Goal: Task Accomplishment & Management: Manage account settings

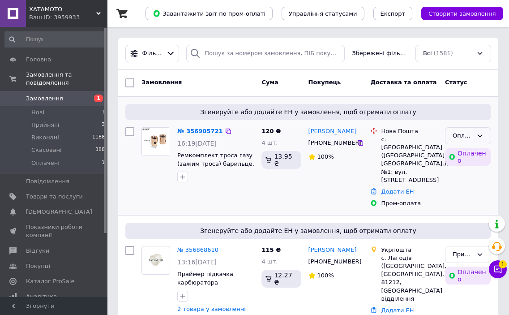
click at [481, 137] on icon at bounding box center [480, 135] width 5 height 3
click at [475, 153] on li "Прийнято" at bounding box center [468, 154] width 45 height 17
click at [196, 133] on link "№ 356905721" at bounding box center [197, 131] width 41 height 7
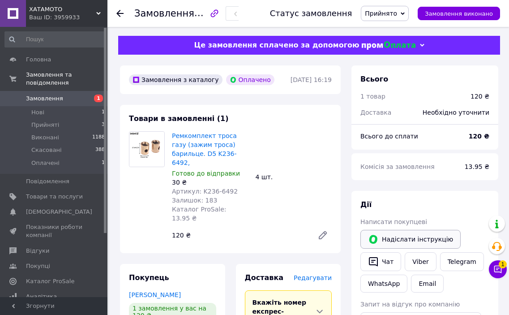
click at [419, 242] on button "Надіслати інструкцію" at bounding box center [411, 239] width 100 height 19
click at [420, 238] on button "Надіслати інструкцію" at bounding box center [411, 239] width 100 height 19
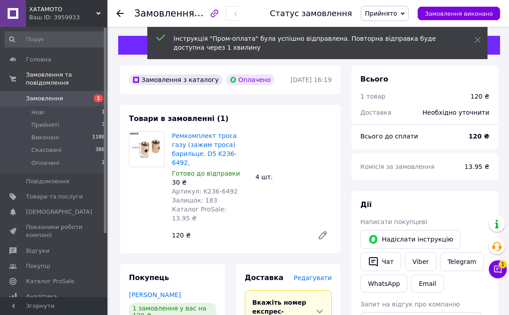
click at [481, 39] on div "Інструкція "Пром-оплата" була успішно відправлена. Повторна відправка буде дост…" at bounding box center [317, 43] width 340 height 32
click at [479, 39] on icon at bounding box center [478, 40] width 6 height 6
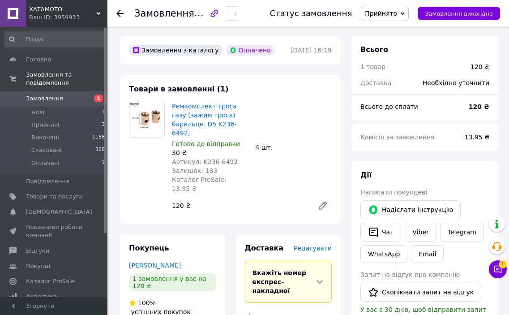
scroll to position [45, 0]
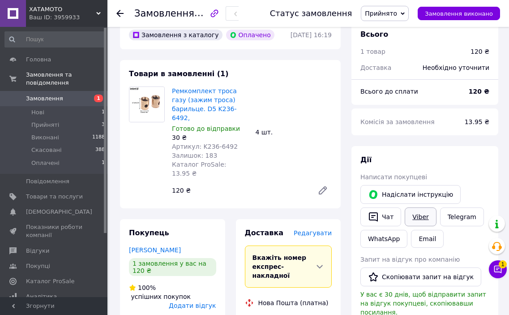
click at [422, 217] on link "Viber" at bounding box center [420, 216] width 31 height 19
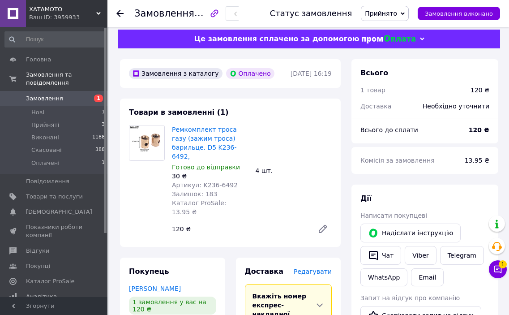
scroll to position [0, 0]
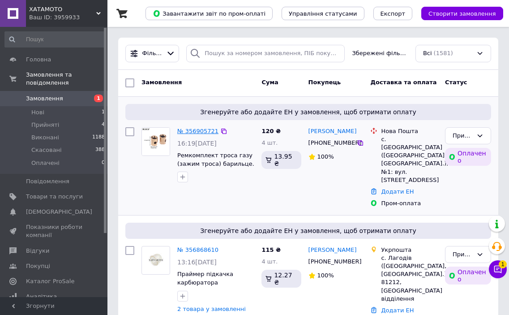
click at [194, 132] on link "№ 356905721" at bounding box center [197, 131] width 41 height 7
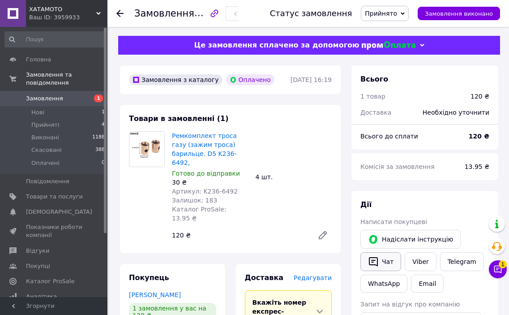
click at [389, 260] on button "Чат" at bounding box center [381, 261] width 41 height 19
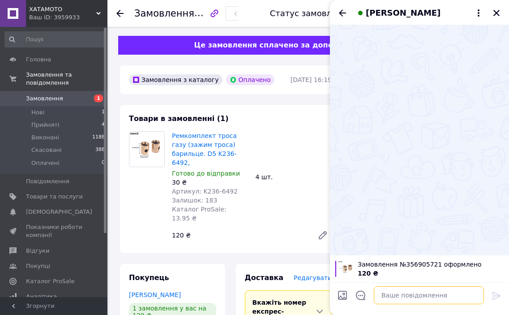
click at [391, 293] on textarea at bounding box center [429, 295] width 110 height 18
type textarea "Надішлемо сьогодні."
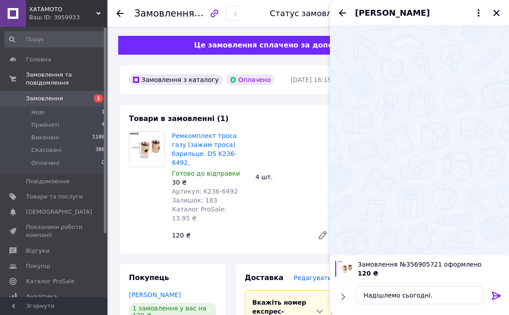
click at [495, 293] on icon at bounding box center [496, 295] width 11 height 11
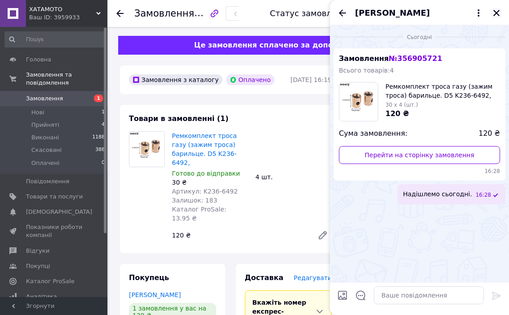
click at [495, 14] on icon "Закрити" at bounding box center [497, 13] width 8 height 8
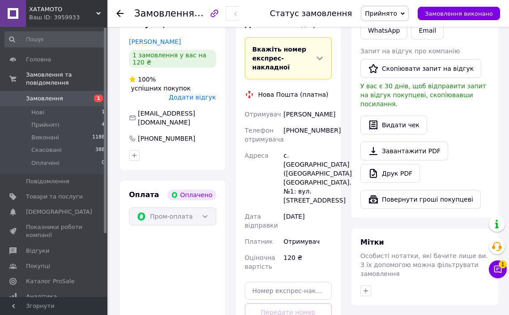
scroll to position [269, 0]
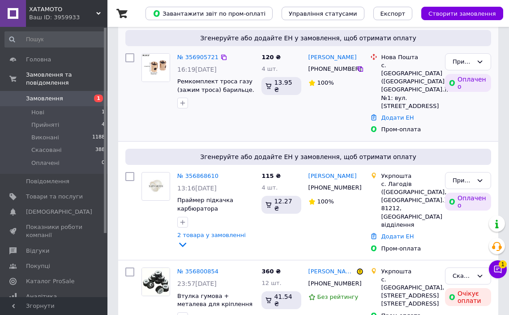
scroll to position [90, 0]
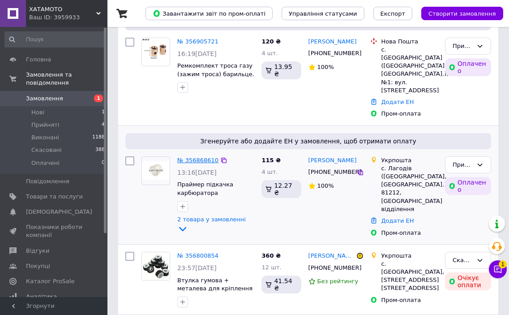
click at [189, 161] on link "№ 356868610" at bounding box center [197, 160] width 41 height 7
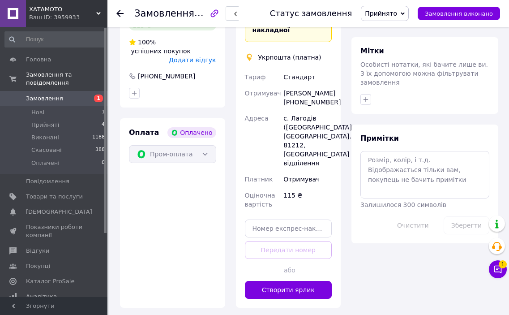
scroll to position [448, 0]
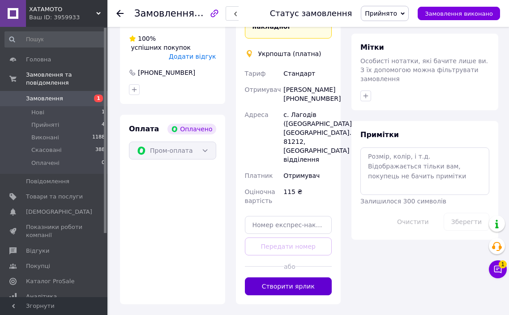
click at [278, 277] on button "Створити ярлик" at bounding box center [288, 286] width 87 height 18
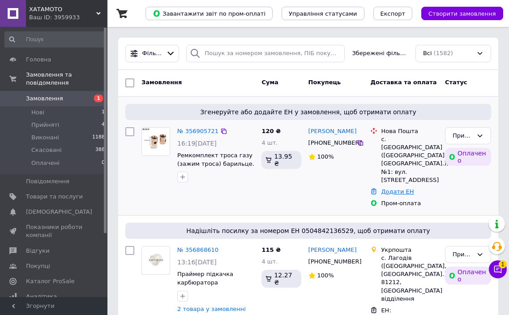
click at [393, 194] on link "Додати ЕН" at bounding box center [397, 191] width 33 height 7
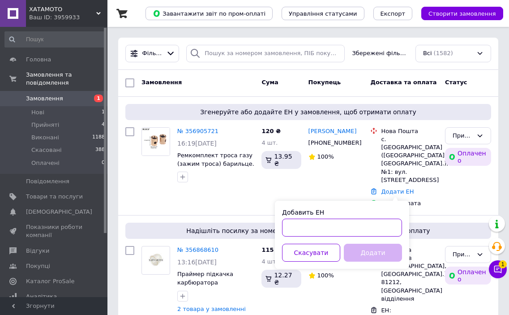
click at [297, 224] on input "Добавить ЕН" at bounding box center [342, 228] width 120 height 18
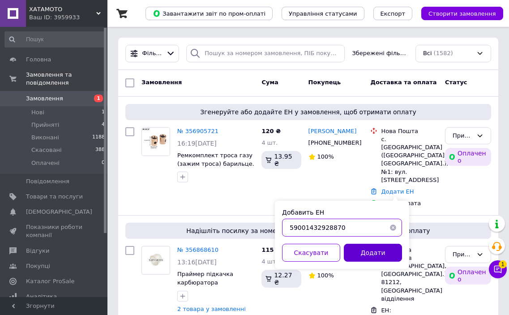
type input "59001432928870"
click at [357, 254] on button "Додати" at bounding box center [373, 253] width 58 height 18
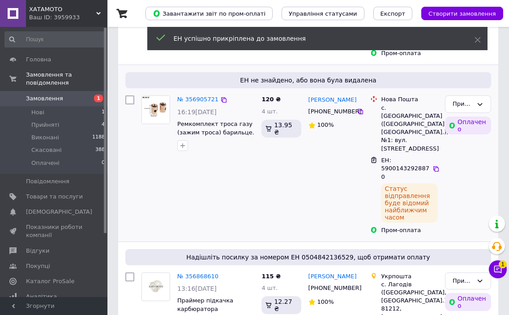
scroll to position [134, 0]
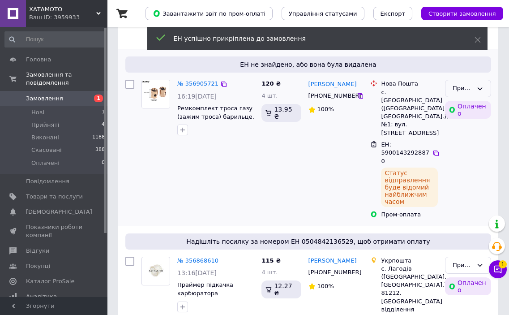
click at [482, 85] on icon at bounding box center [480, 88] width 7 height 7
click at [481, 99] on li "Виконано" at bounding box center [468, 107] width 45 height 17
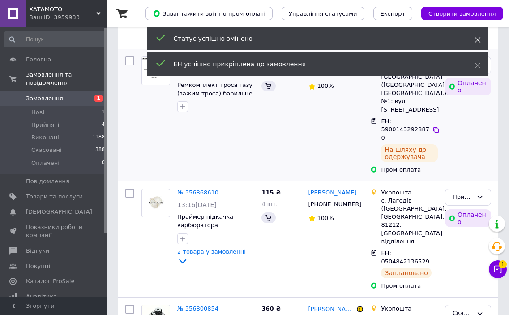
click at [476, 39] on icon at bounding box center [478, 40] width 6 height 6
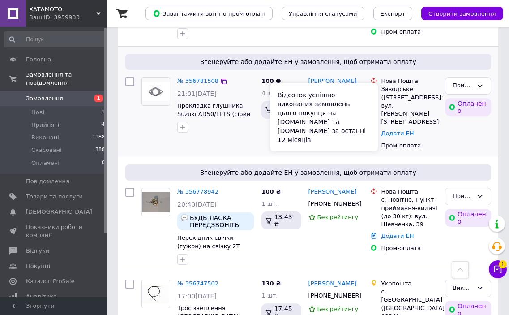
scroll to position [493, 0]
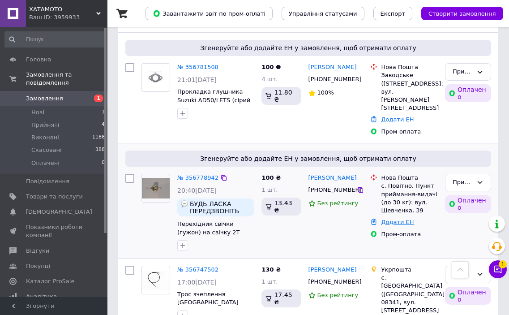
click at [396, 219] on link "Додати ЕН" at bounding box center [397, 222] width 33 height 7
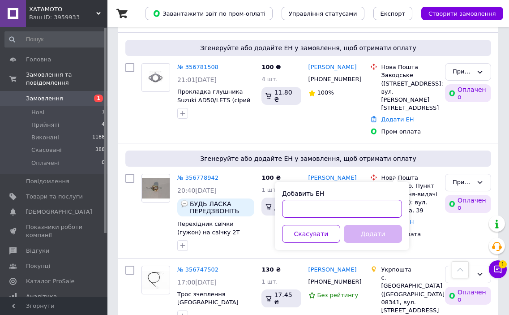
click at [299, 207] on input "Добавить ЕН" at bounding box center [342, 209] width 120 height 18
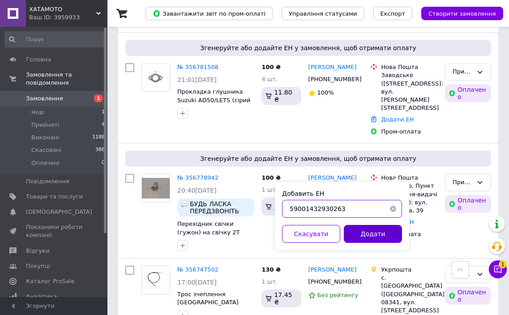
type input "59001432930263"
click at [351, 232] on button "Додати" at bounding box center [373, 234] width 58 height 18
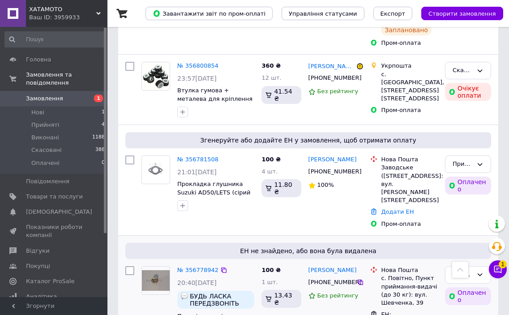
scroll to position [358, 0]
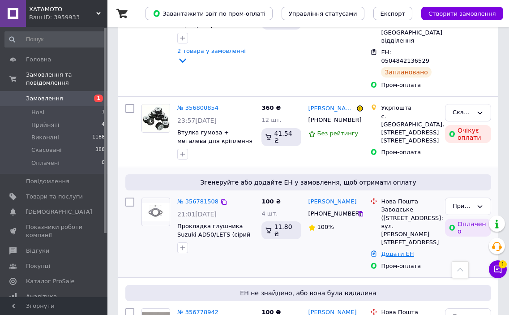
click at [391, 250] on link "Додати ЕН" at bounding box center [397, 253] width 33 height 7
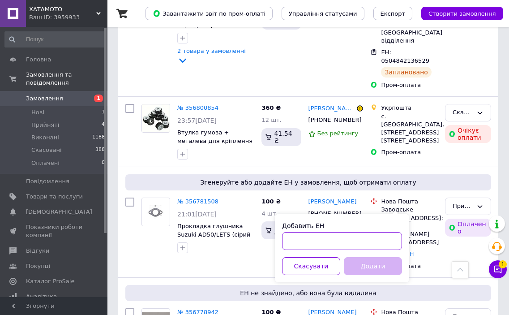
click at [294, 240] on input "Добавить ЕН" at bounding box center [342, 241] width 120 height 18
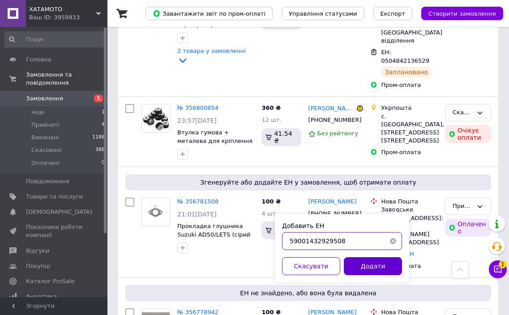
type input "59001432929508"
click at [351, 264] on button "Додати" at bounding box center [373, 266] width 58 height 18
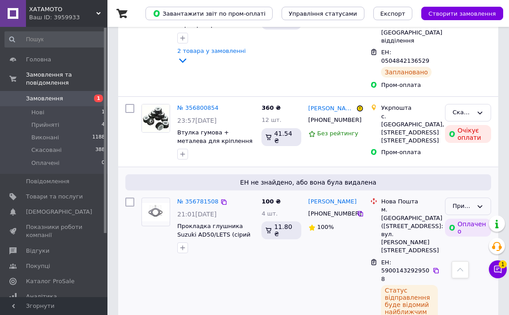
click at [481, 203] on icon at bounding box center [480, 206] width 7 height 7
click at [470, 217] on li "Виконано" at bounding box center [468, 225] width 45 height 17
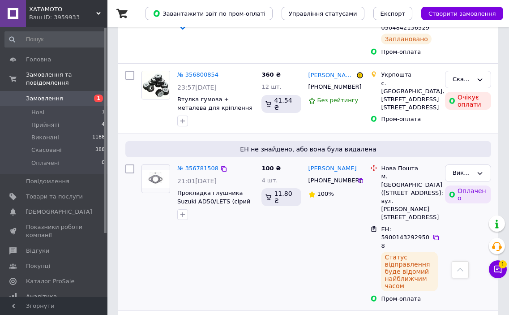
scroll to position [493, 0]
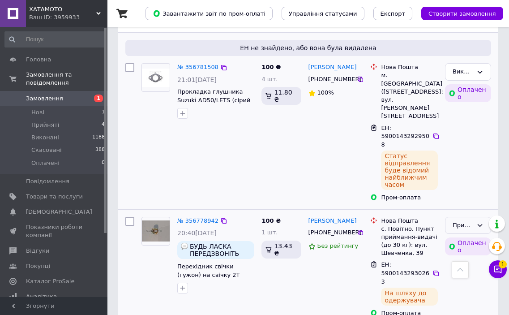
click at [481, 222] on icon at bounding box center [480, 225] width 7 height 7
click at [470, 236] on li "Виконано" at bounding box center [468, 244] width 45 height 17
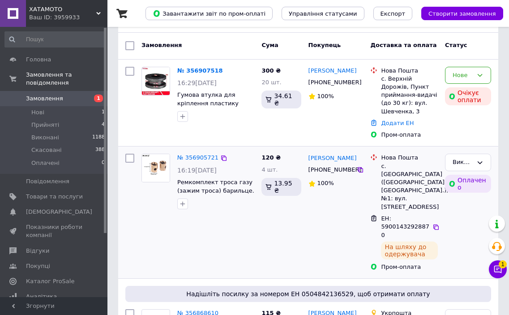
scroll to position [22, 0]
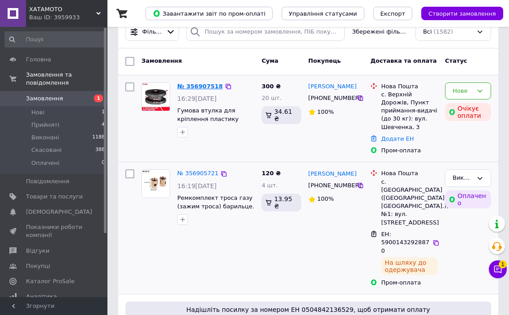
click at [211, 86] on link "№ 356907518" at bounding box center [200, 86] width 46 height 7
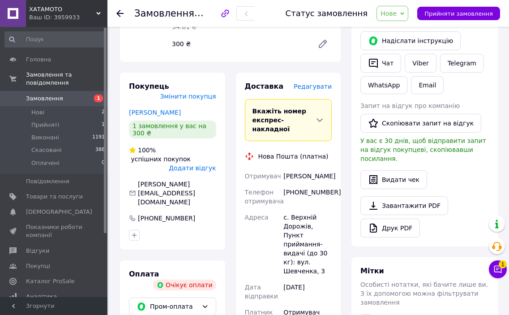
scroll to position [245, 0]
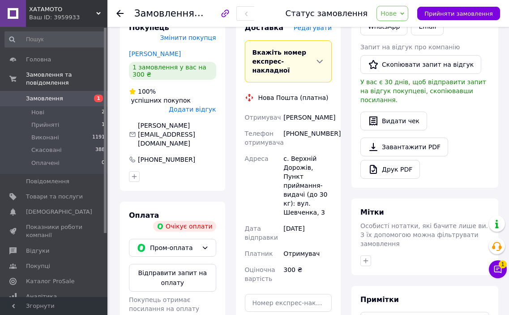
click at [59, 95] on span "Замовлення" at bounding box center [54, 99] width 57 height 8
